Goal: Navigation & Orientation: Find specific page/section

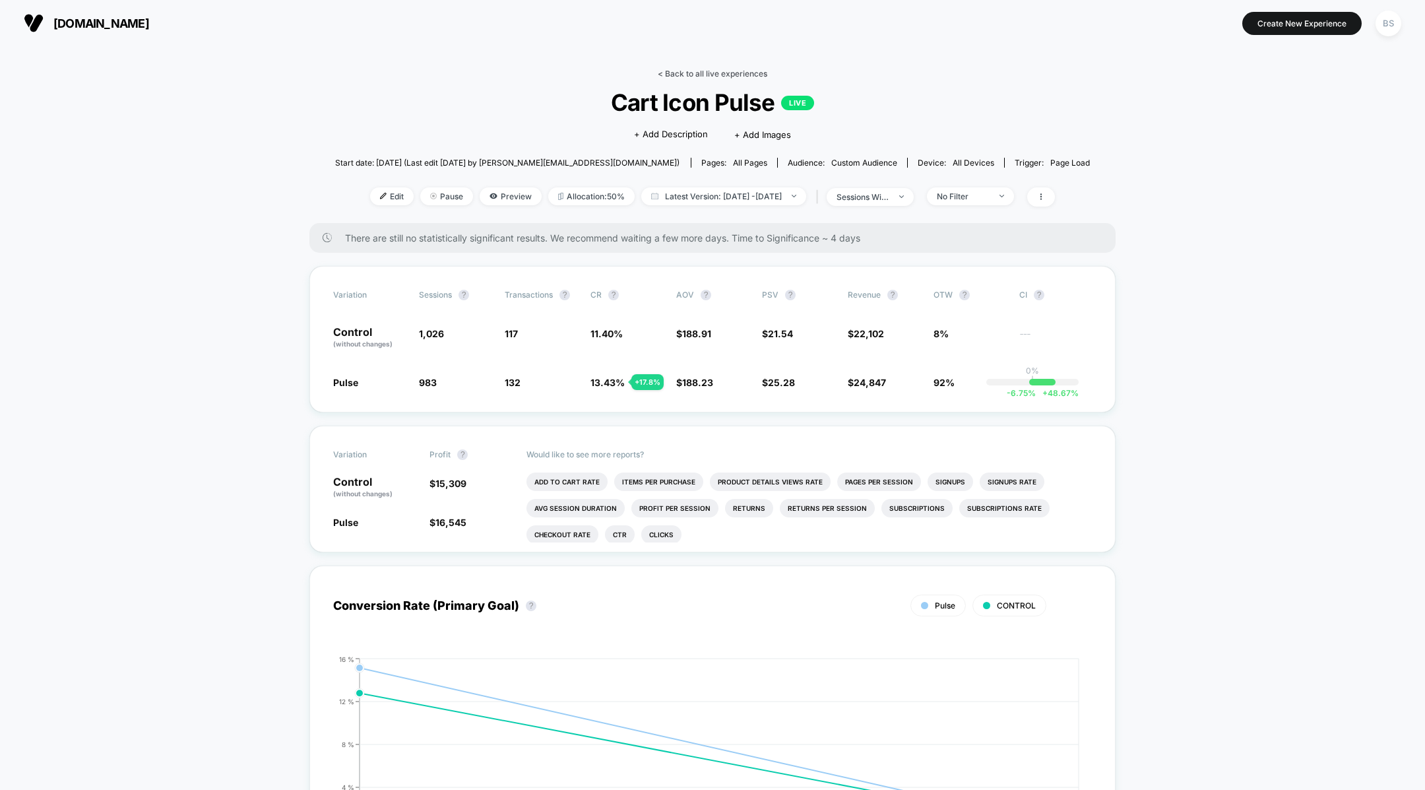
click at [700, 76] on link "< Back to all live experiences" at bounding box center [713, 74] width 110 height 10
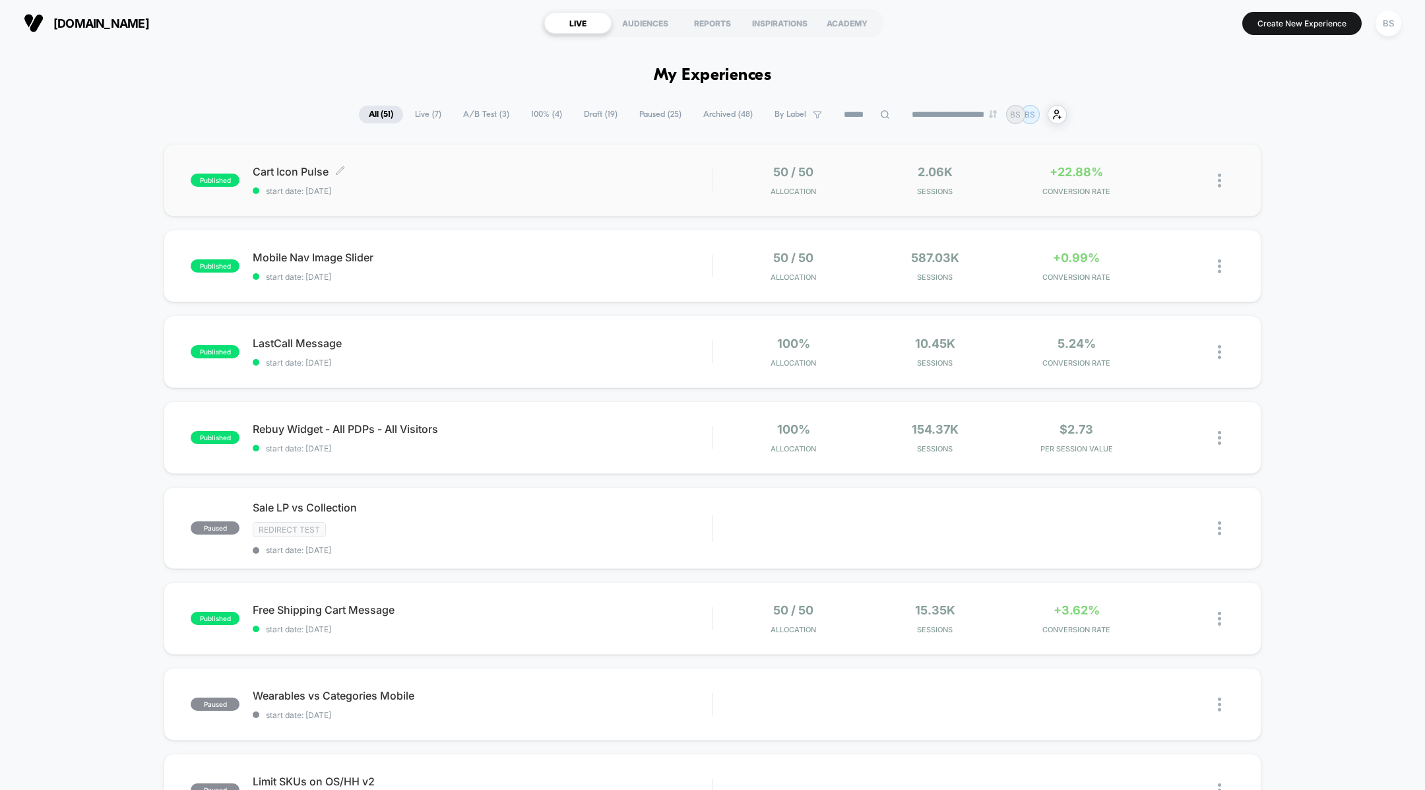
click at [648, 182] on div "Cart Icon Pulse Click to edit experience details Click to edit experience detai…" at bounding box center [482, 180] width 459 height 31
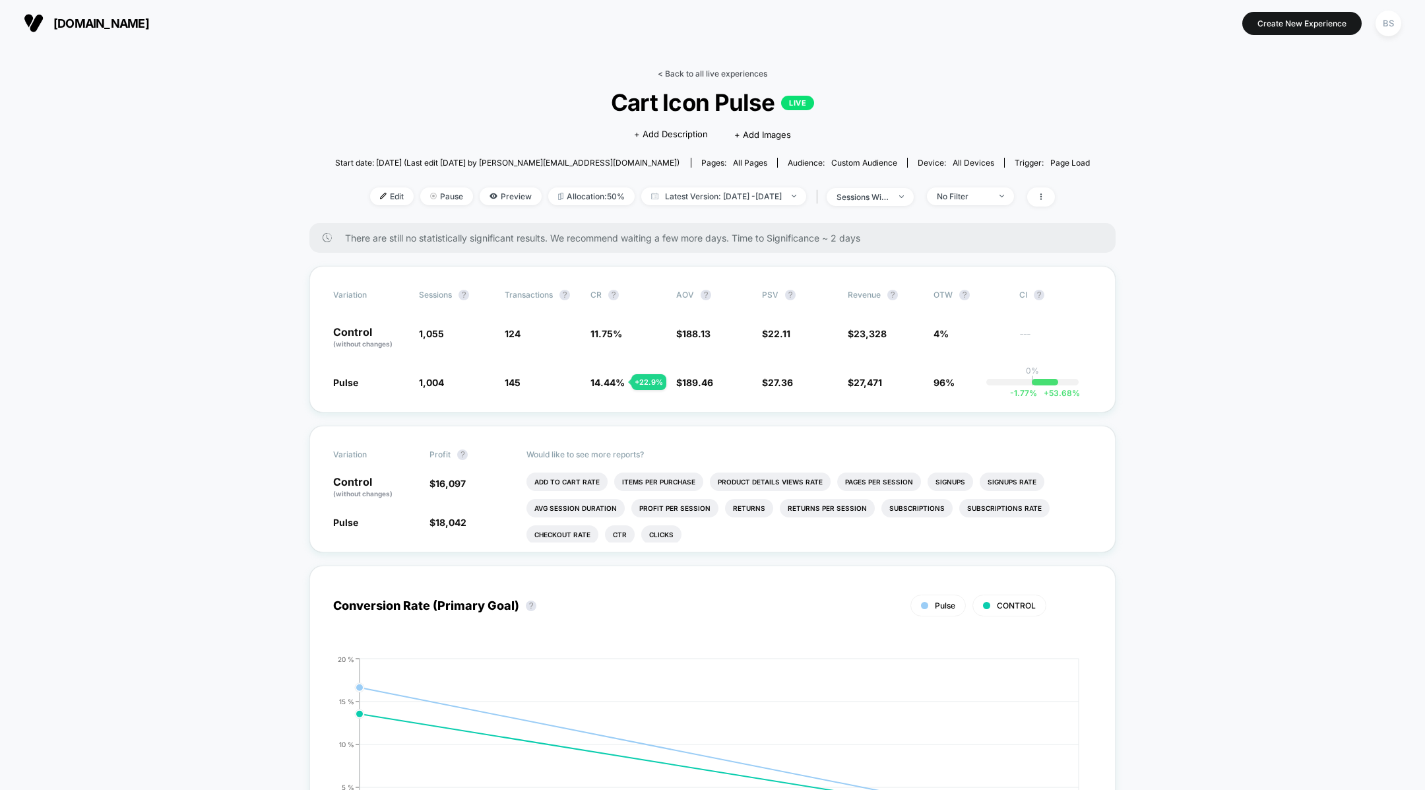
click at [681, 75] on link "< Back to all live experiences" at bounding box center [713, 74] width 110 height 10
